Goal: Task Accomplishment & Management: Manage account settings

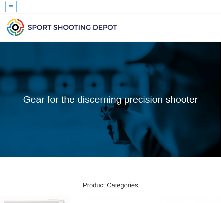
click at [9, 9] on button "Main Menu" at bounding box center [10, 6] width 11 height 11
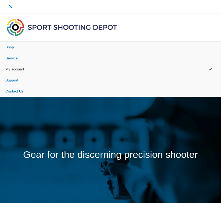
click at [18, 69] on span "My account" at bounding box center [14, 69] width 19 height 4
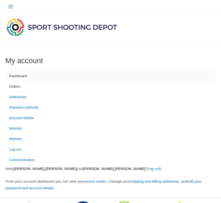
click at [22, 88] on link "Orders" at bounding box center [110, 86] width 210 height 10
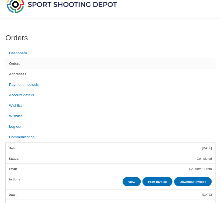
scroll to position [22, 0]
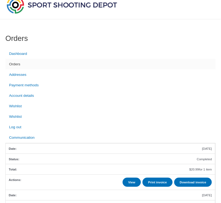
click at [15, 65] on link "Orders" at bounding box center [110, 64] width 210 height 10
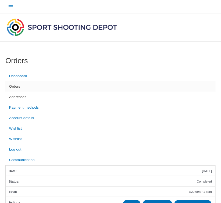
scroll to position [168, 0]
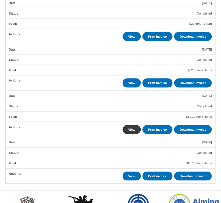
click at [123, 135] on link "View" at bounding box center [132, 129] width 18 height 9
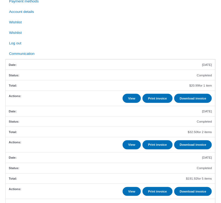
scroll to position [67, 0]
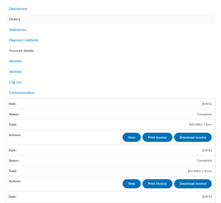
click at [34, 52] on link "Account details" at bounding box center [110, 50] width 210 height 10
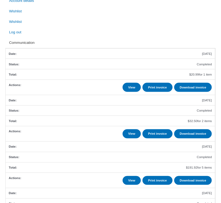
scroll to position [90, 0]
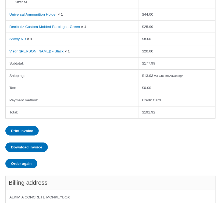
scroll to position [336, 0]
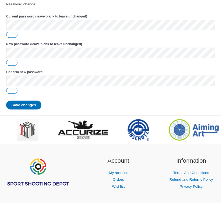
scroll to position [182, 0]
